Goal: Find specific page/section: Find specific page/section

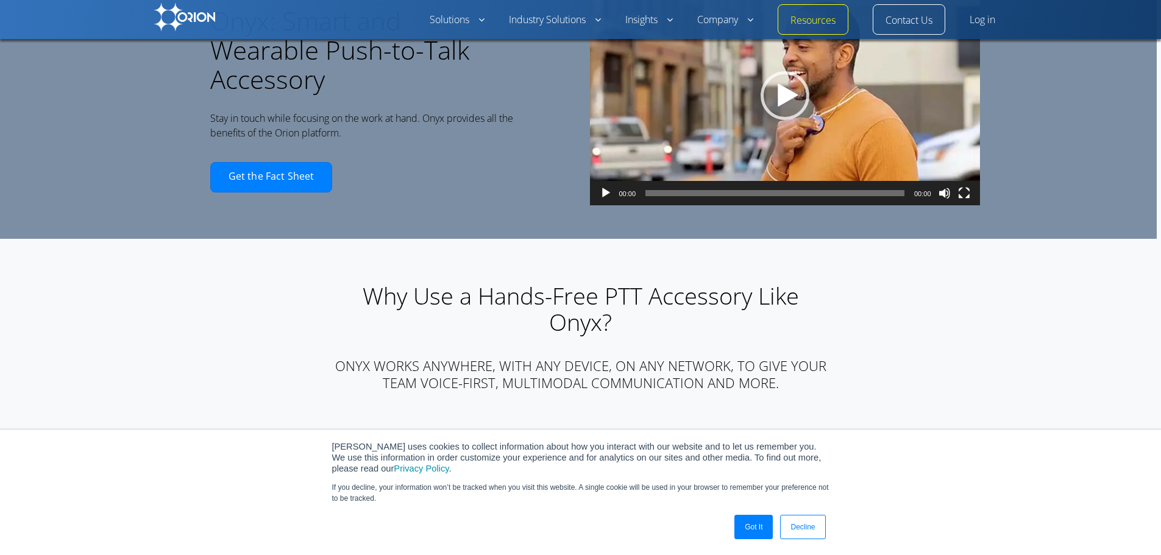
scroll to position [61, 0]
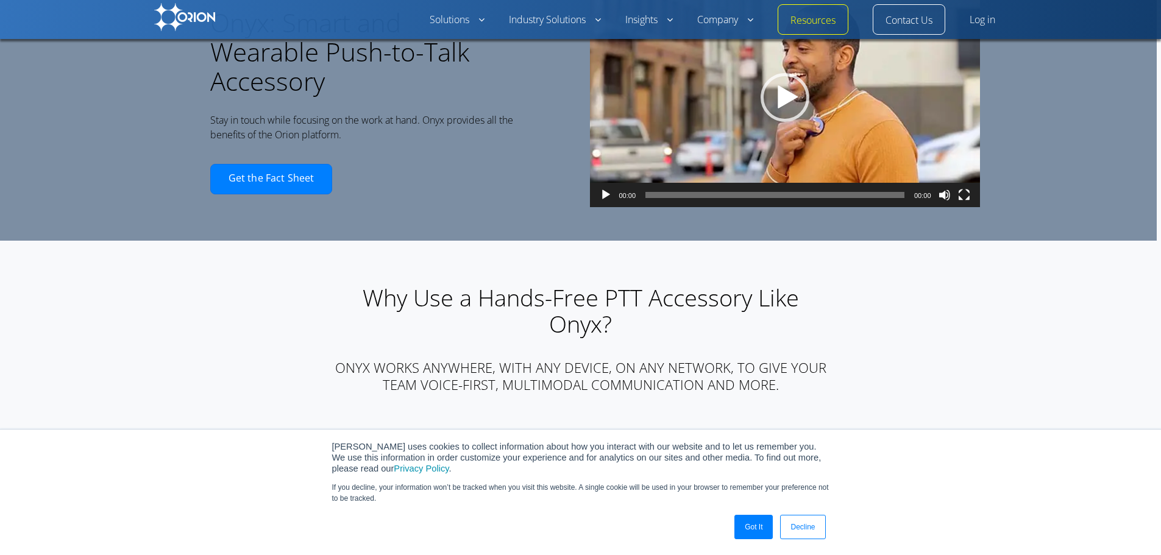
click at [765, 531] on link "Got It" at bounding box center [753, 527] width 38 height 24
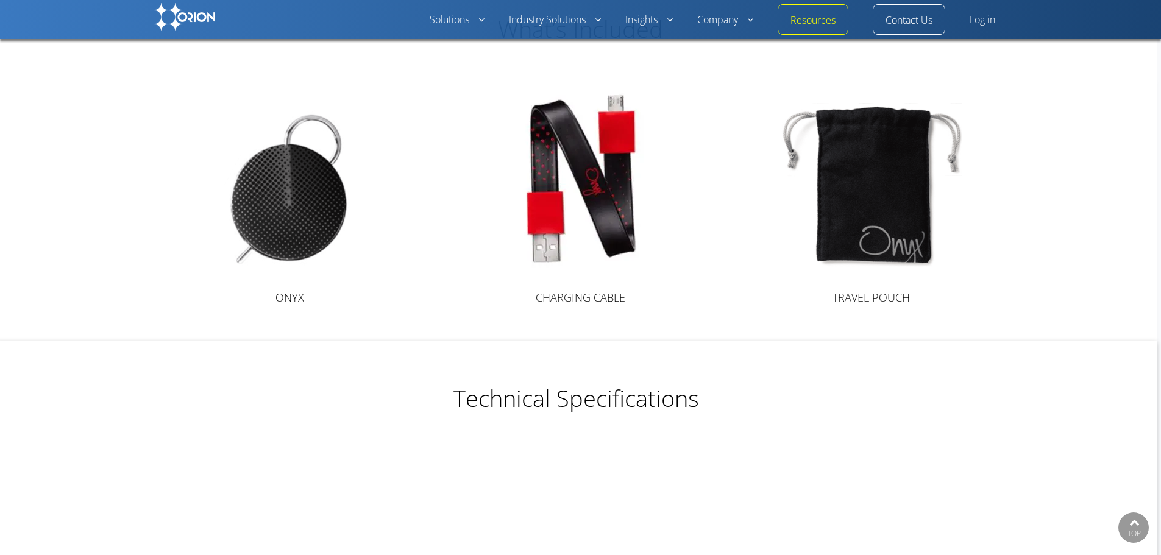
scroll to position [1889, 0]
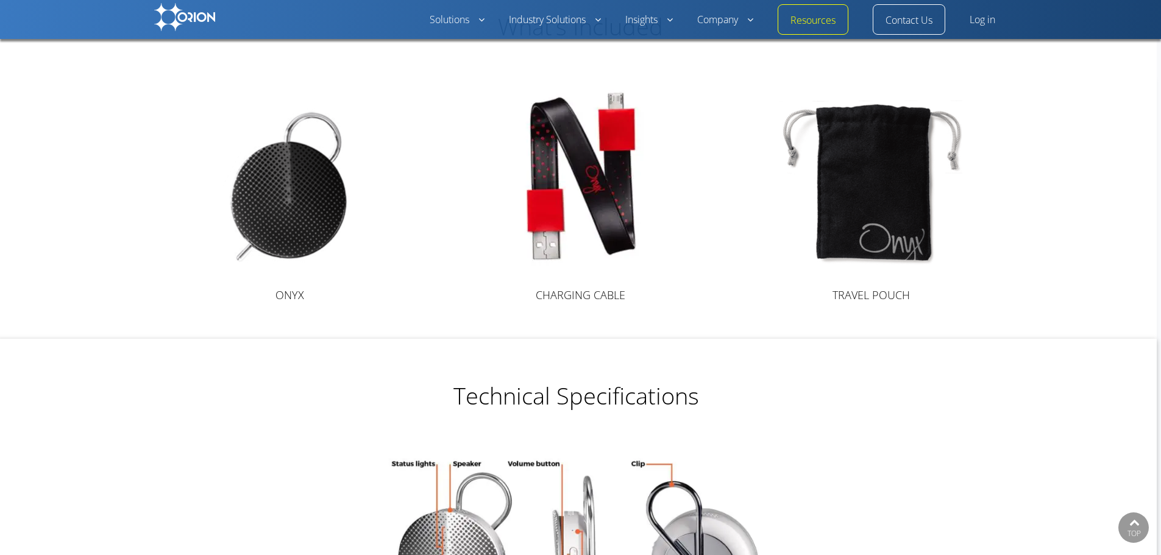
click at [308, 229] on img at bounding box center [289, 174] width 133 height 183
click at [292, 292] on h4 "ONYX" at bounding box center [290, 295] width 272 height 15
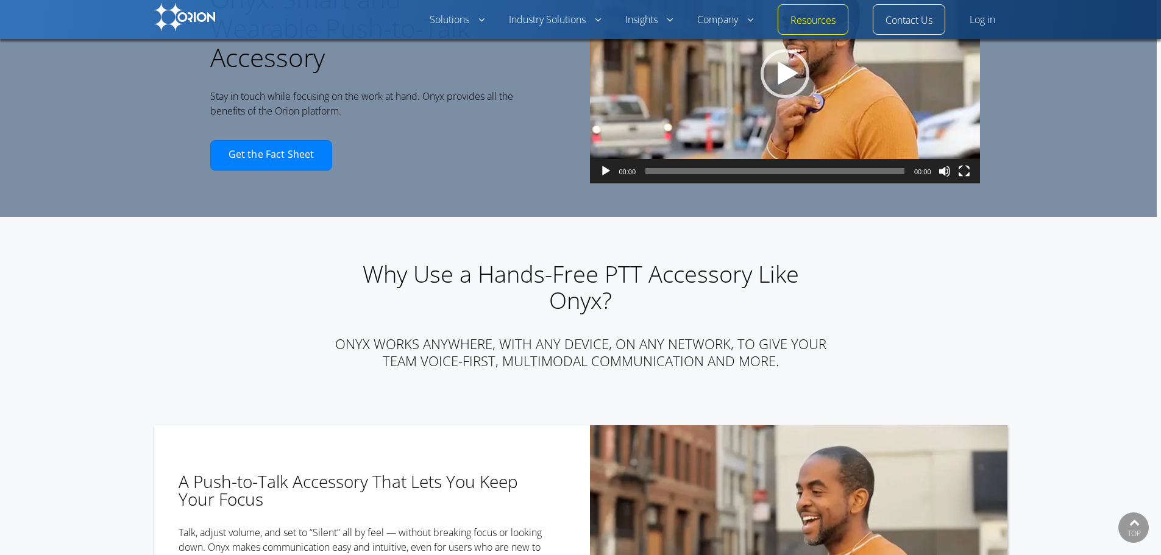
scroll to position [0, 0]
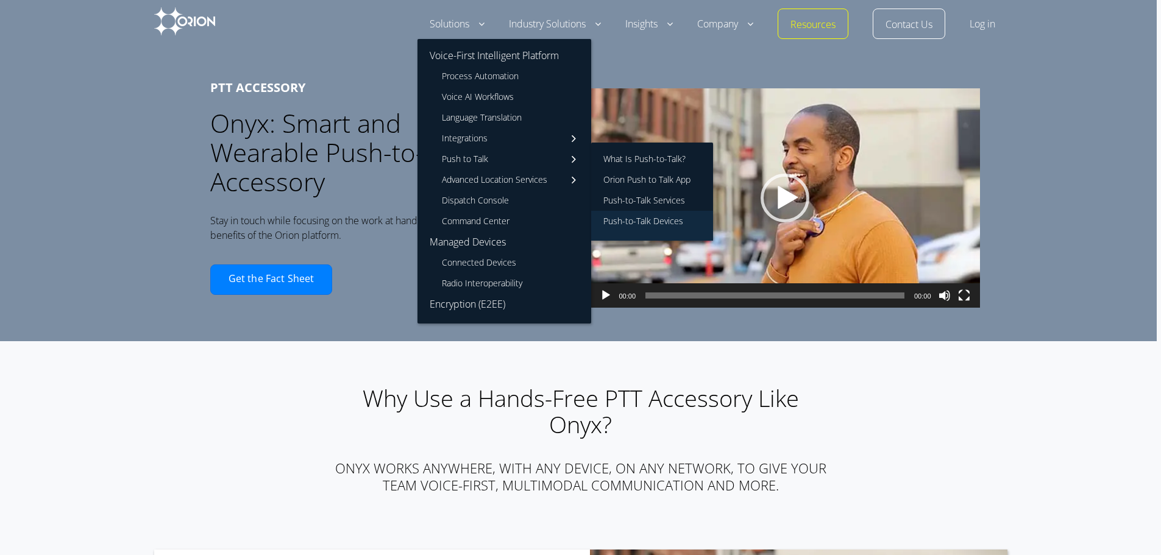
click at [617, 214] on link "Push-to-Talk Devices" at bounding box center [652, 226] width 122 height 30
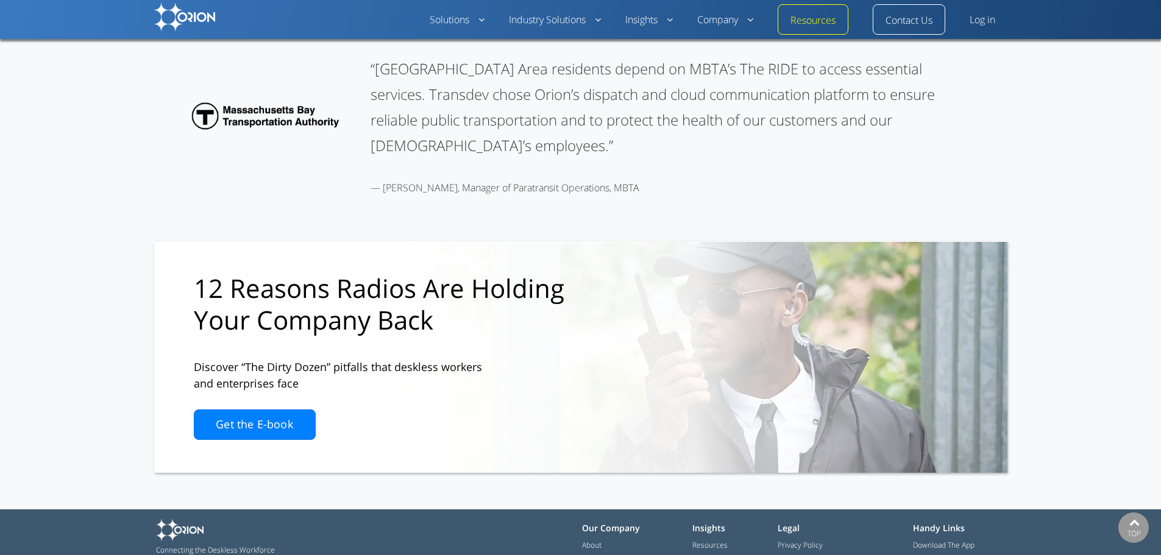
scroll to position [1645, 0]
